Goal: Check status: Check status

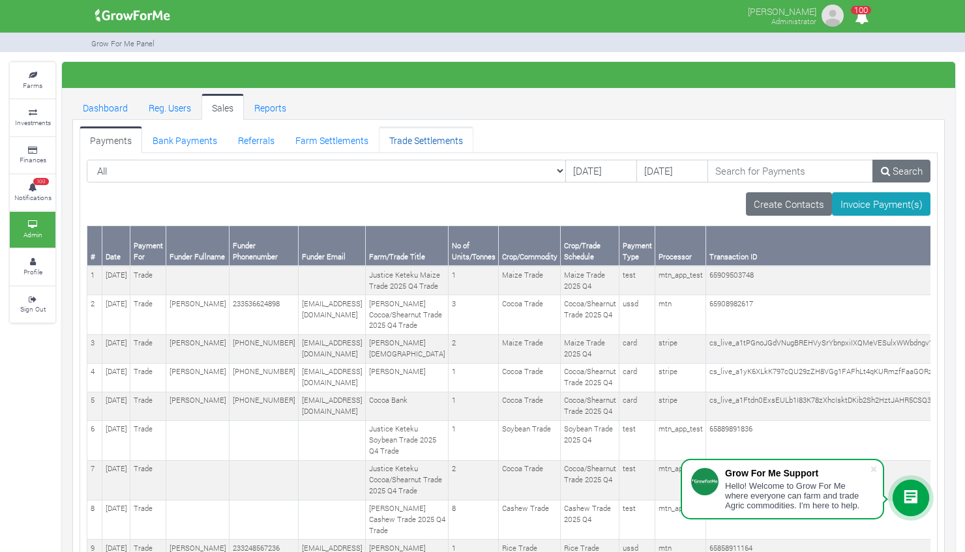
click at [412, 134] on link "Trade Settlements" at bounding box center [426, 139] width 95 height 26
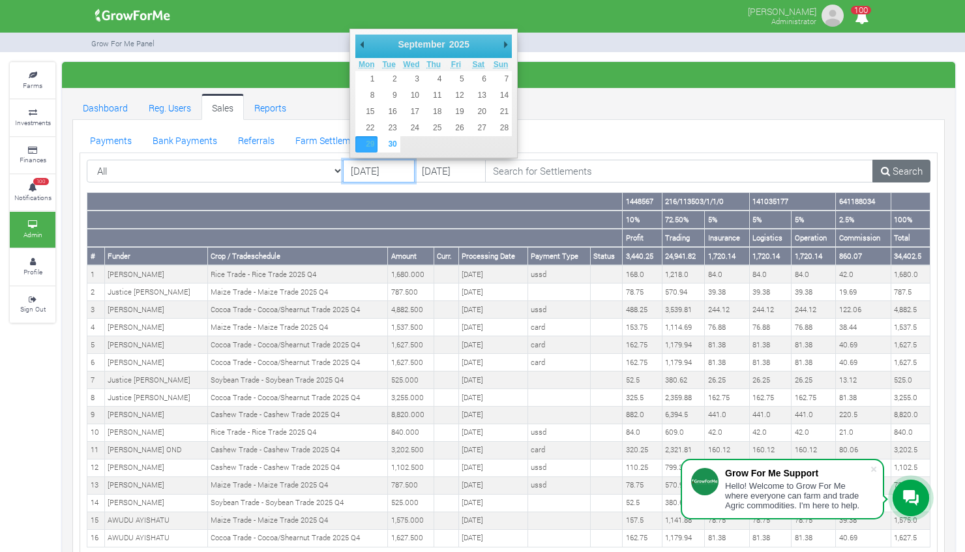
click at [364, 173] on input "[DATE]" at bounding box center [379, 171] width 72 height 23
type input "[DATE]"
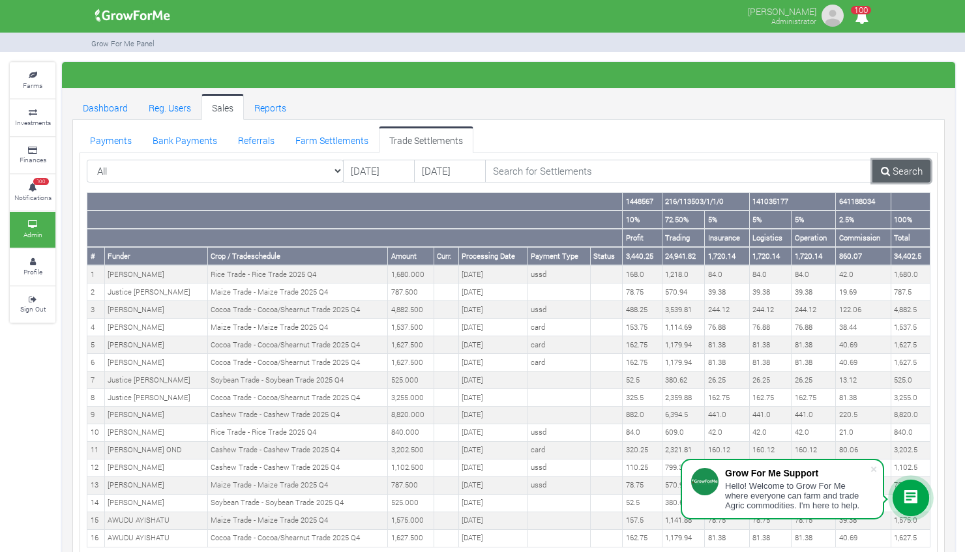
click at [895, 171] on link "Search" at bounding box center [901, 171] width 58 height 23
